Goal: Complete application form

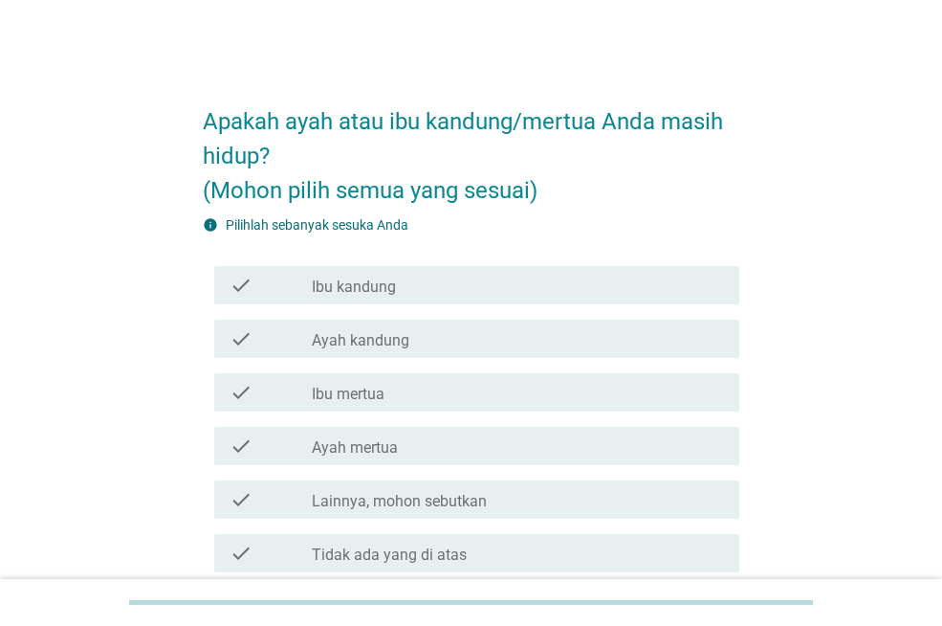
click at [464, 283] on div "check_box_outline_blank Ibu kandung" at bounding box center [518, 285] width 412 height 23
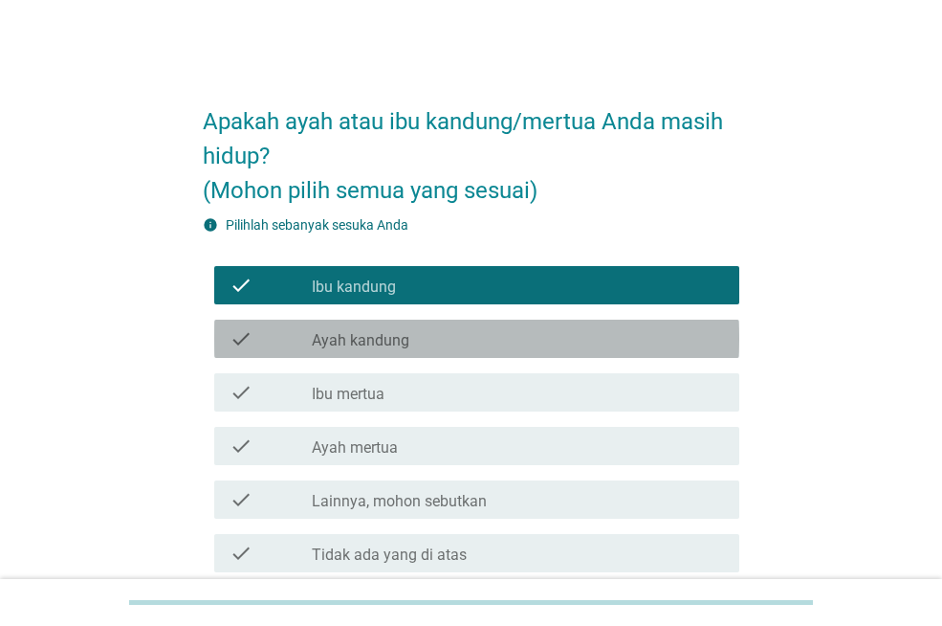
click at [438, 339] on div "check_box_outline_blank Ayah kandung" at bounding box center [518, 338] width 412 height 23
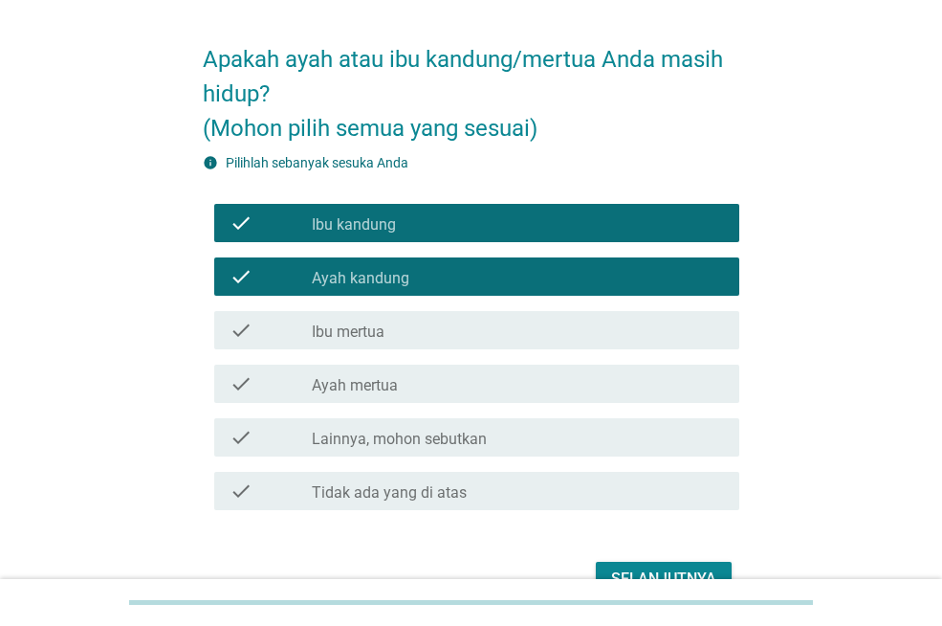
scroll to position [96, 0]
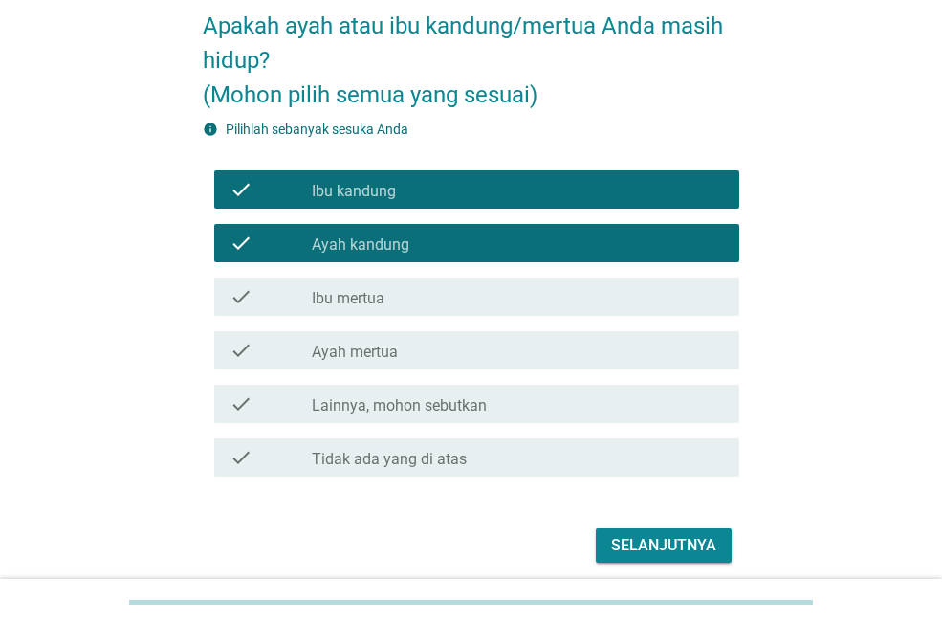
click at [438, 339] on div "check_box_outline_blank Ayah mertua" at bounding box center [518, 350] width 412 height 23
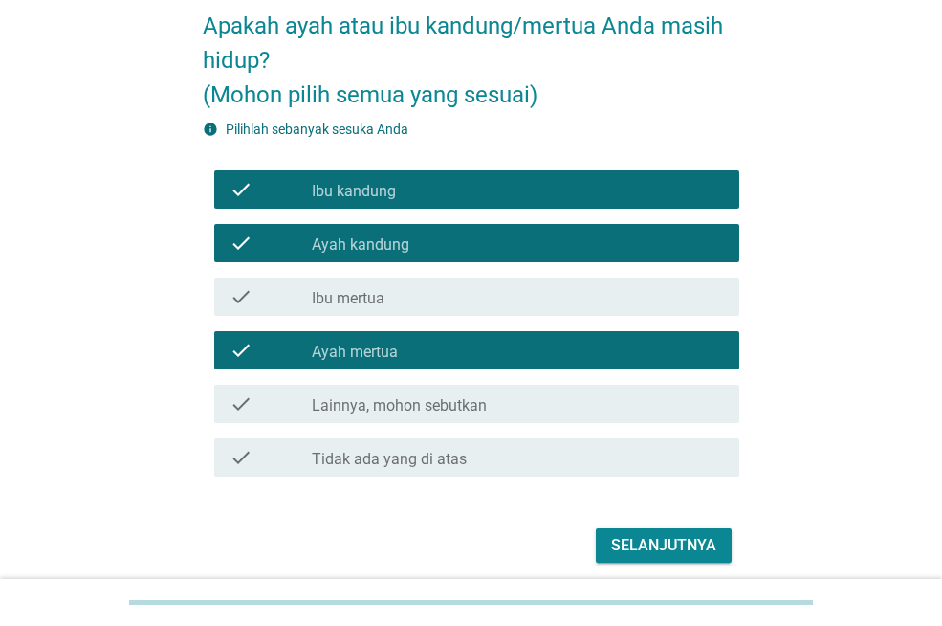
click at [629, 532] on button "Selanjutnya" at bounding box center [664, 545] width 136 height 34
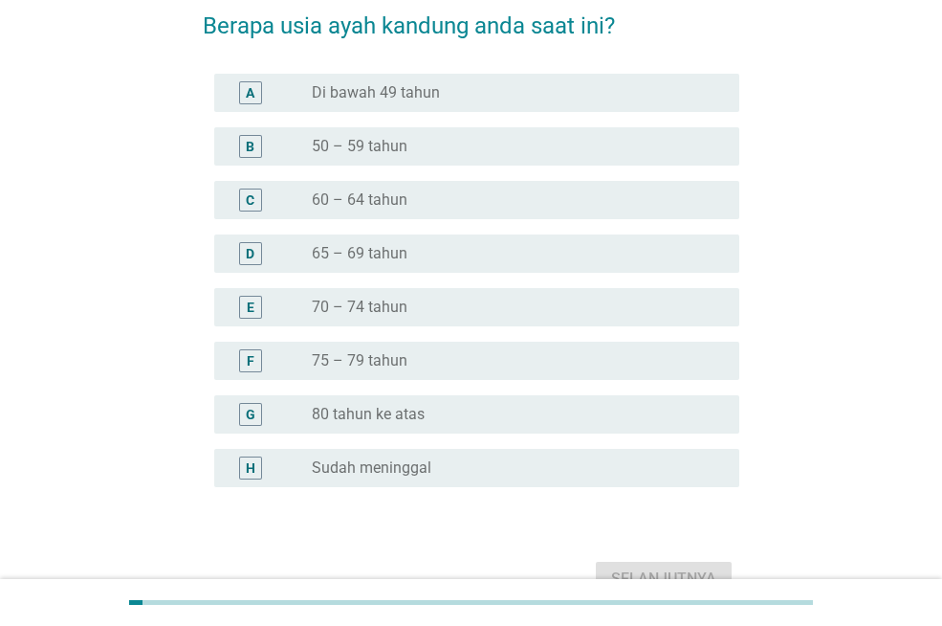
scroll to position [0, 0]
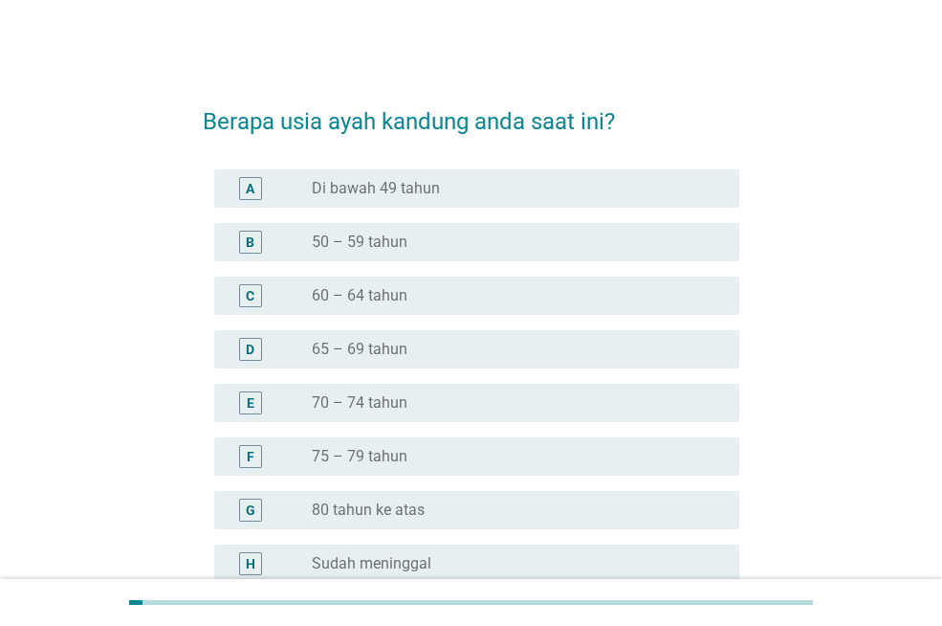
click at [451, 347] on div "radio_button_unchecked 65 – 69 tahun" at bounding box center [510, 349] width 397 height 19
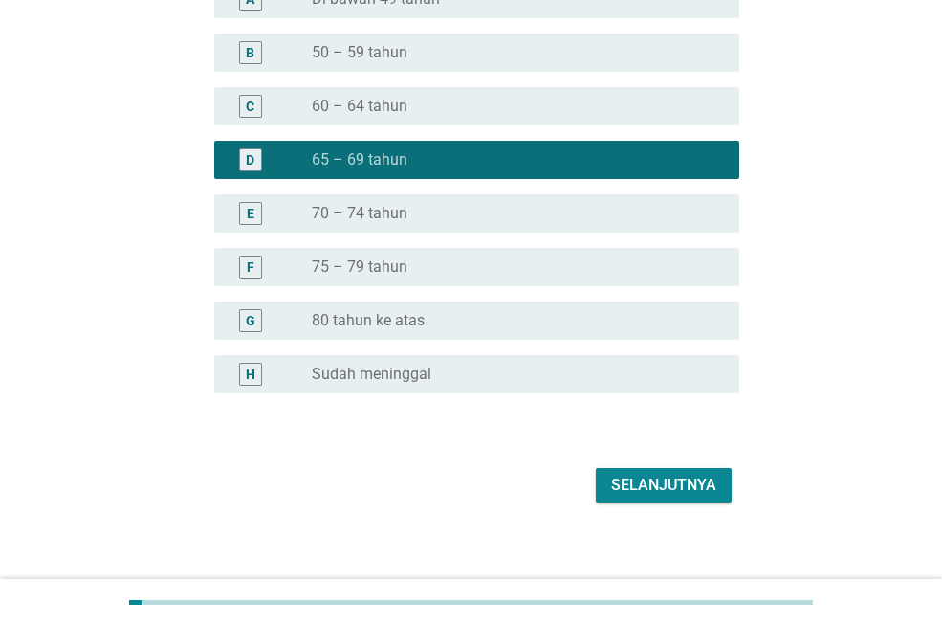
scroll to position [191, 0]
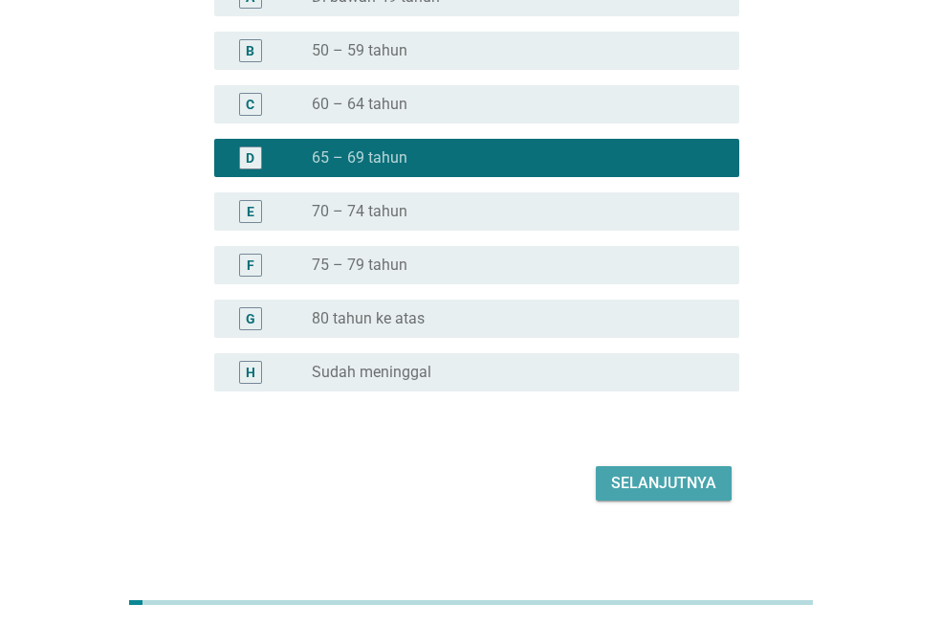
click at [682, 487] on div "Selanjutnya" at bounding box center [663, 483] width 105 height 23
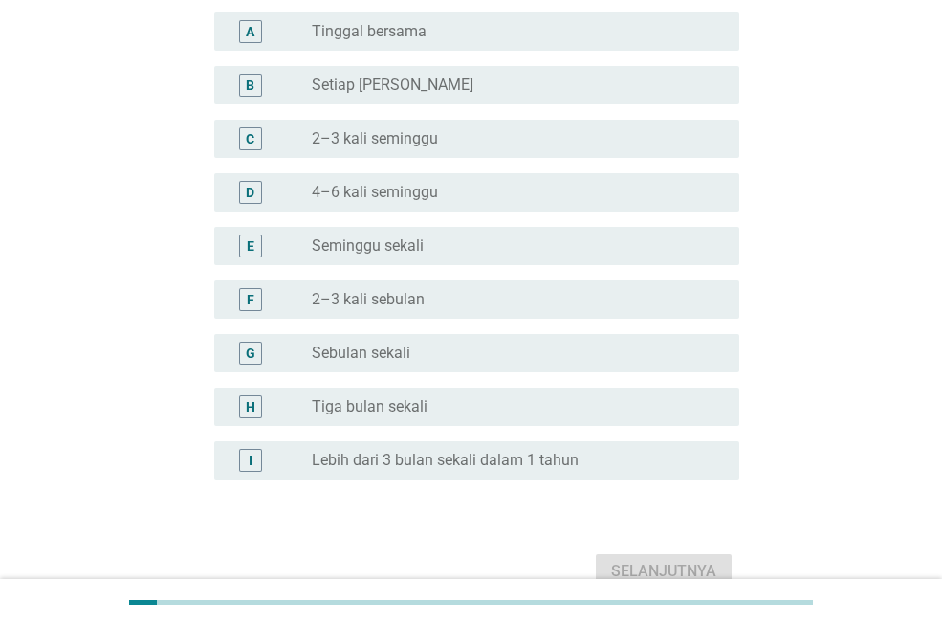
scroll to position [0, 0]
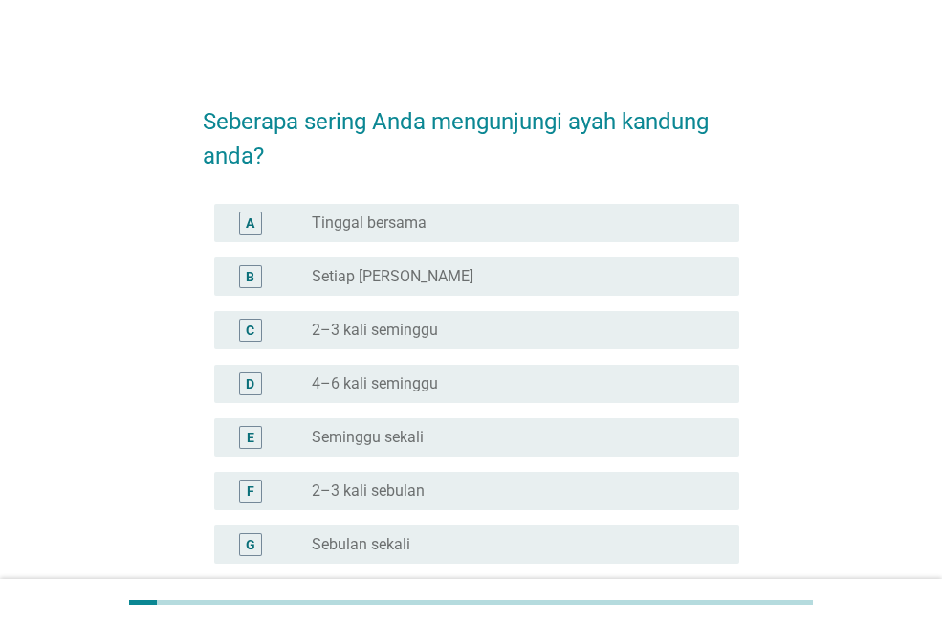
click at [444, 216] on div "radio_button_unchecked Tinggal bersama" at bounding box center [510, 222] width 397 height 19
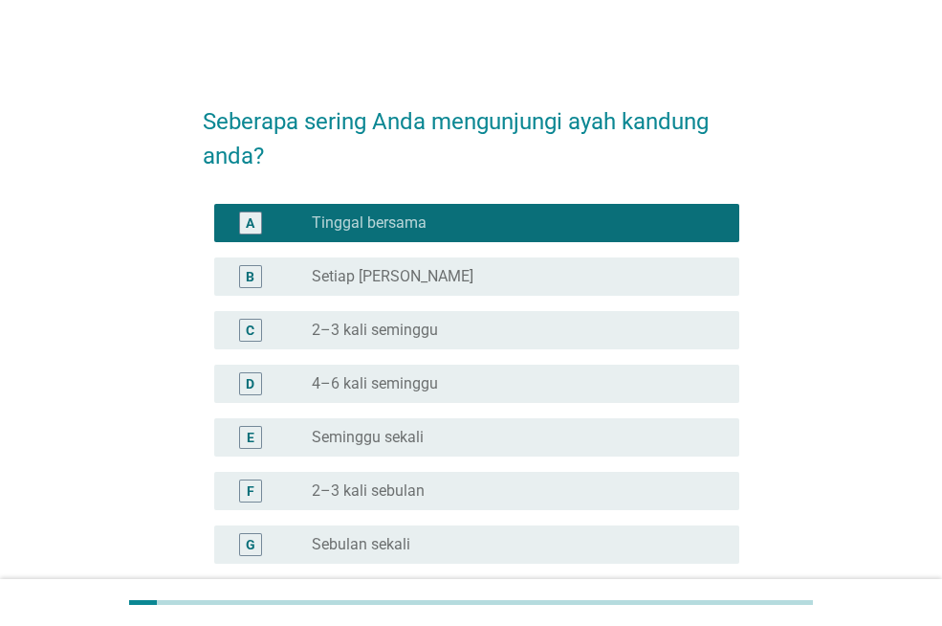
scroll to position [191, 0]
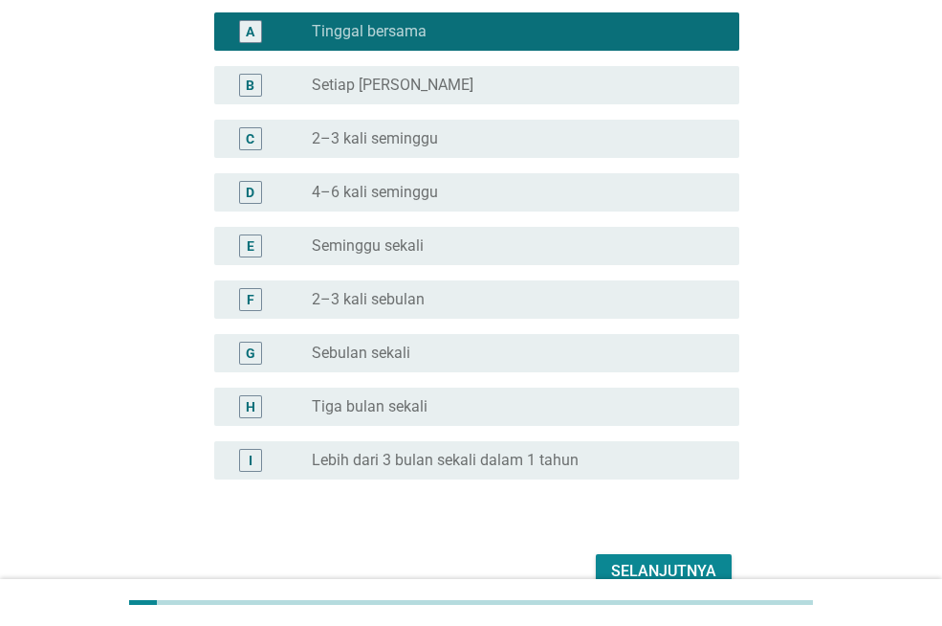
click at [607, 559] on button "Selanjutnya" at bounding box center [664, 571] width 136 height 34
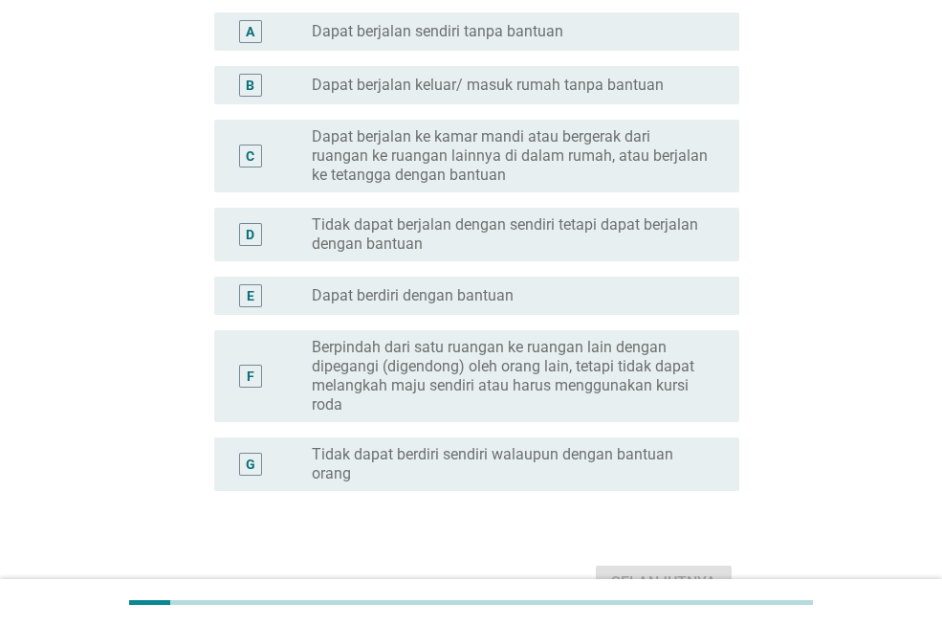
scroll to position [0, 0]
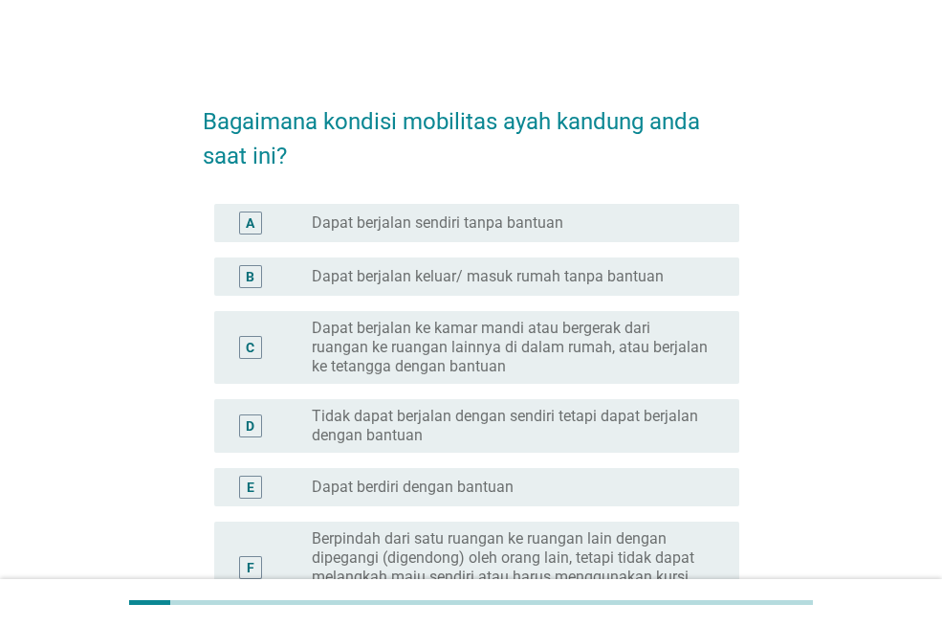
click at [590, 210] on div "A radio_button_unchecked Dapat berjalan sendiri tanpa bantuan" at bounding box center [476, 223] width 525 height 38
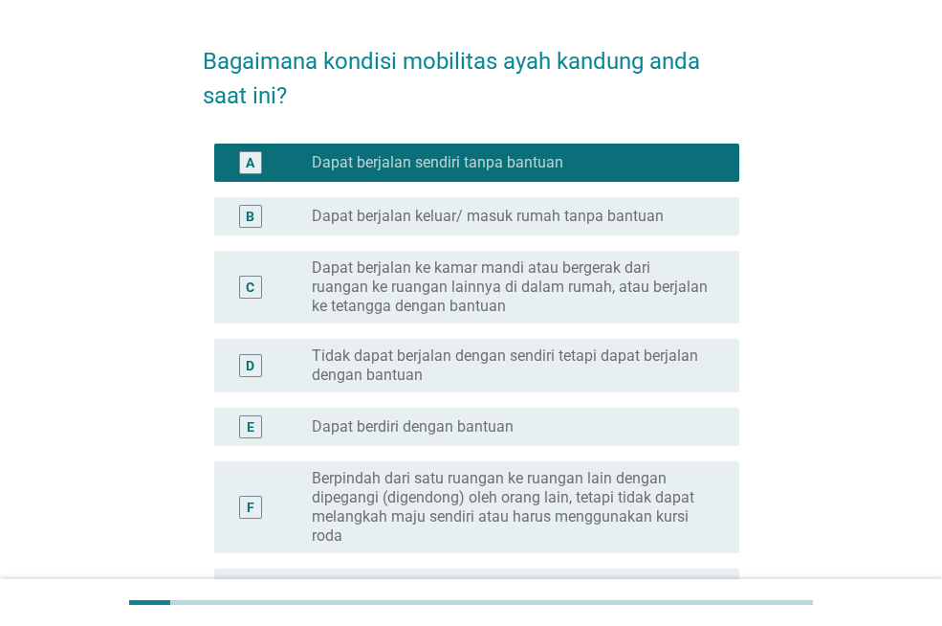
scroll to position [302, 0]
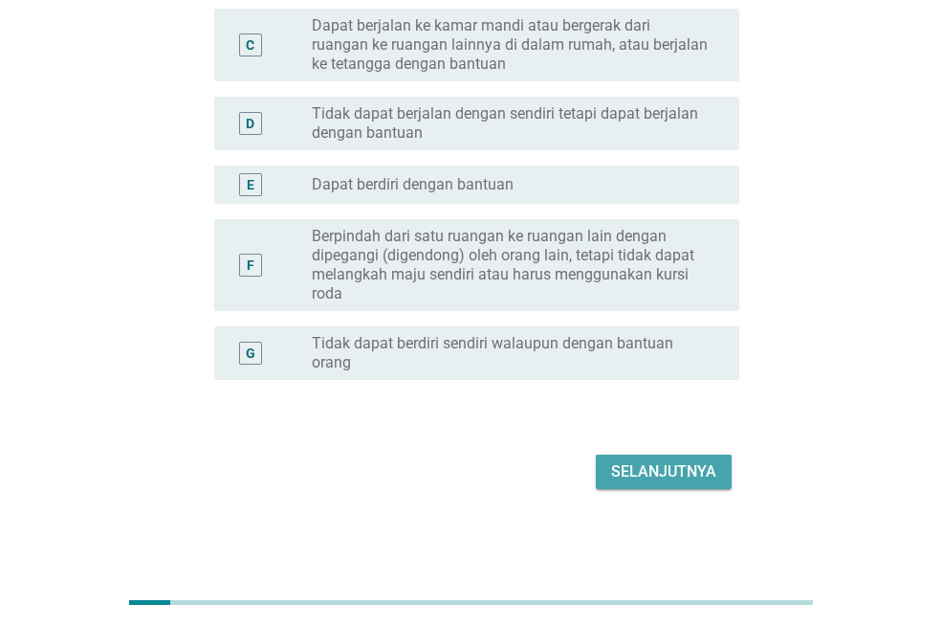
click at [651, 470] on div "Selanjutnya" at bounding box center [663, 471] width 105 height 23
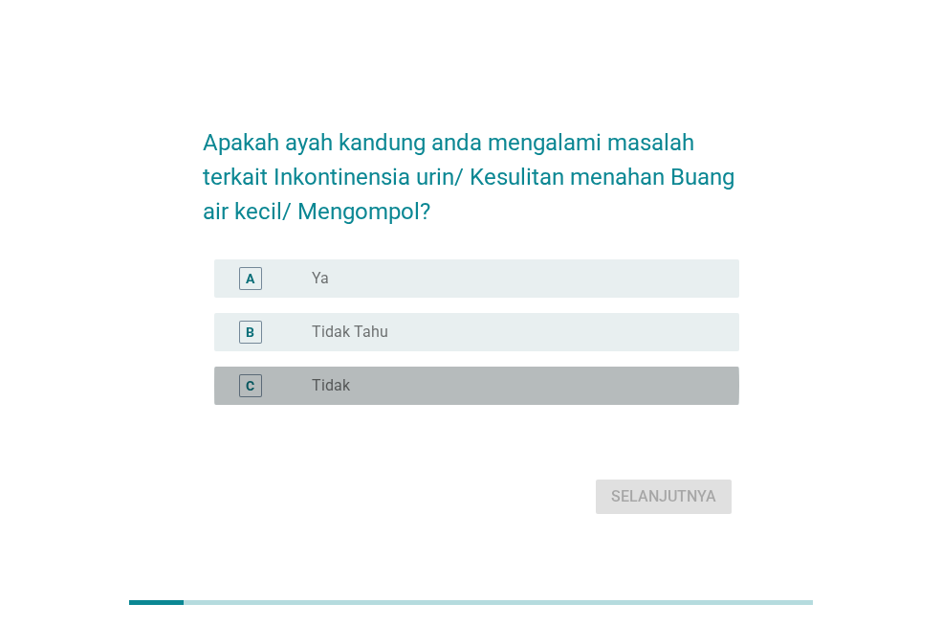
click at [439, 393] on div "radio_button_unchecked Tidak" at bounding box center [510, 385] width 397 height 19
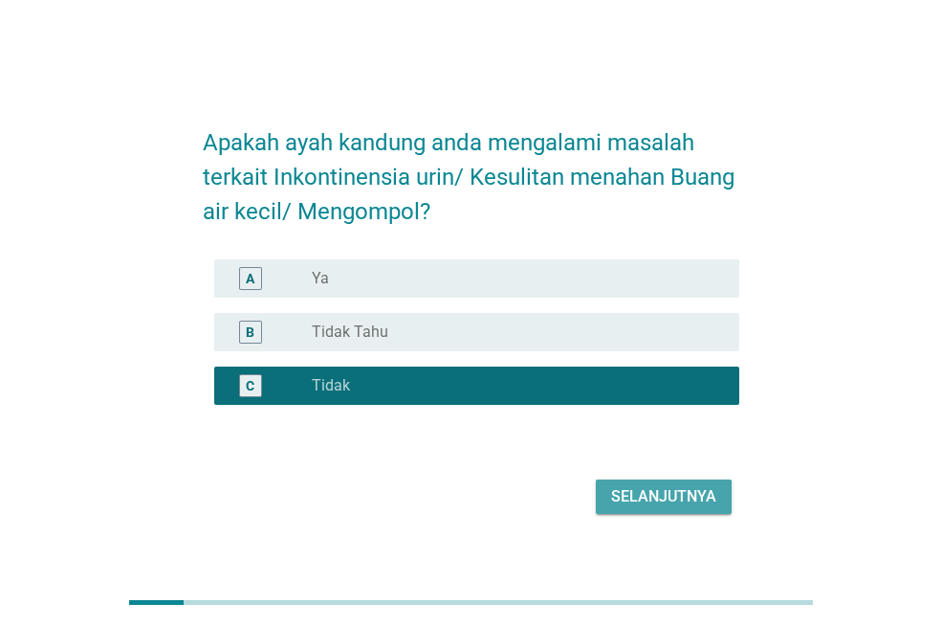
click at [624, 504] on div "Selanjutnya" at bounding box center [663, 496] width 105 height 23
